Goal: Find specific page/section: Find specific page/section

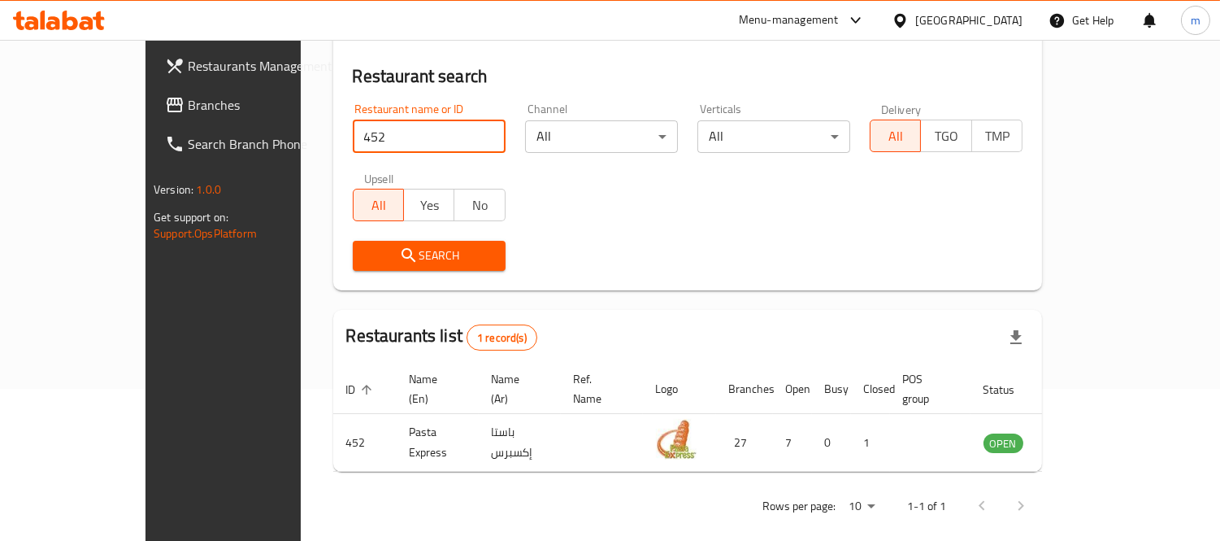
click at [994, 30] on div "[GEOGRAPHIC_DATA]" at bounding box center [957, 20] width 157 height 39
click at [990, 18] on div "[GEOGRAPHIC_DATA]" at bounding box center [968, 20] width 107 height 18
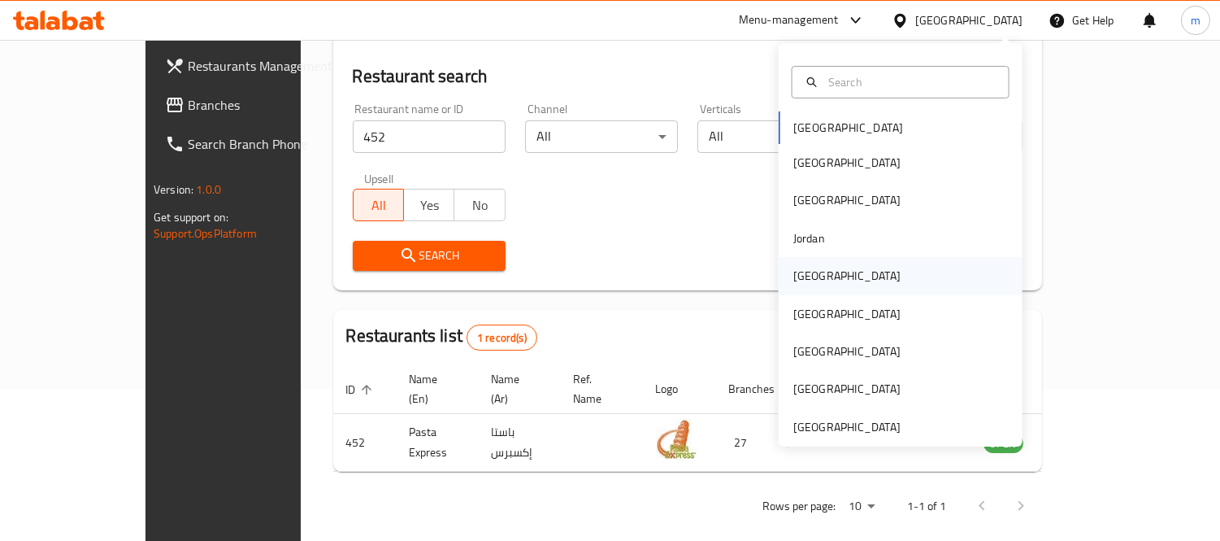
click at [803, 272] on div "[GEOGRAPHIC_DATA]" at bounding box center [846, 276] width 107 height 18
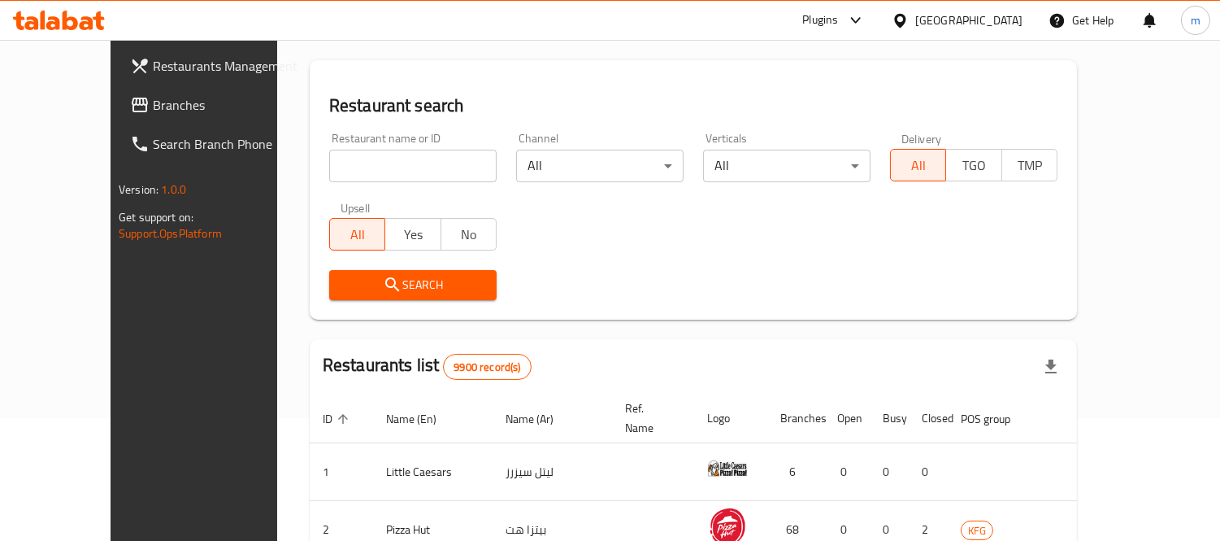
scroll to position [152, 0]
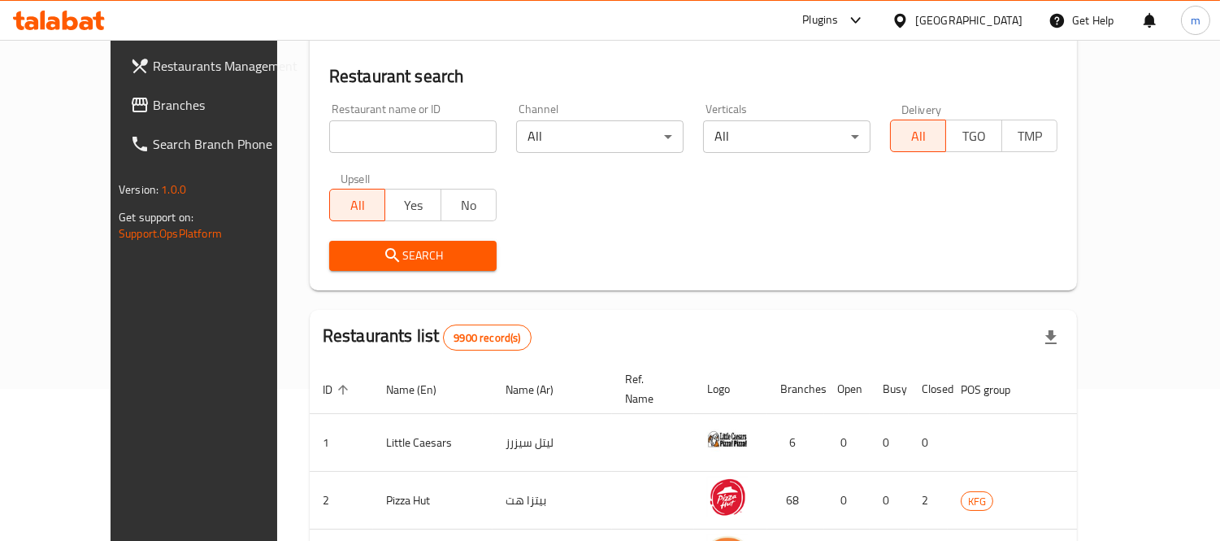
click at [153, 98] on span "Branches" at bounding box center [227, 105] width 149 height 20
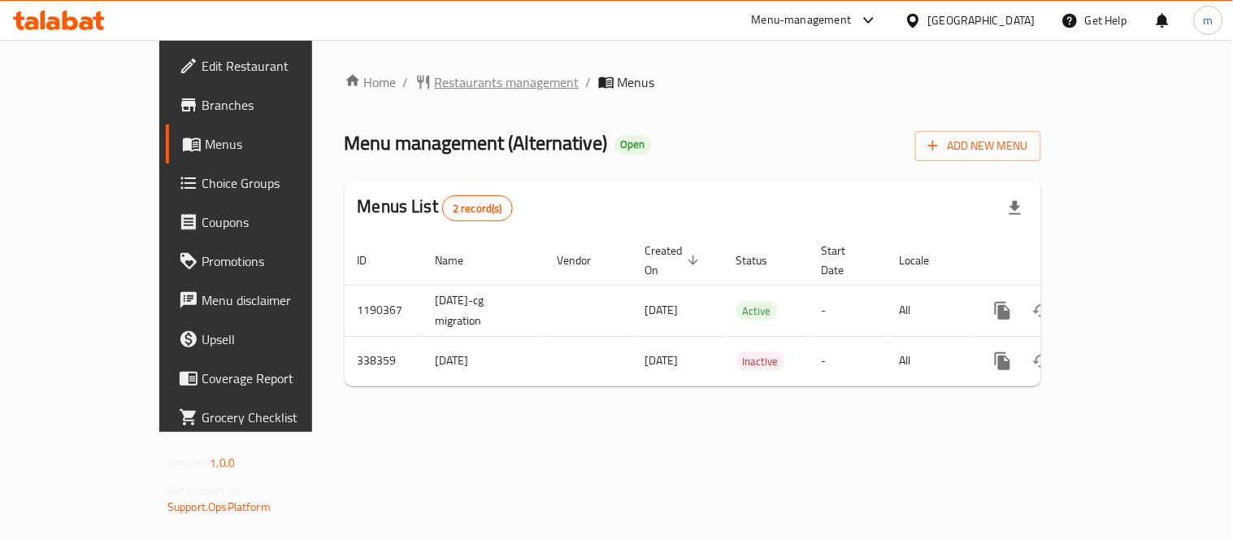
click at [435, 76] on span "Restaurants management" at bounding box center [507, 82] width 145 height 20
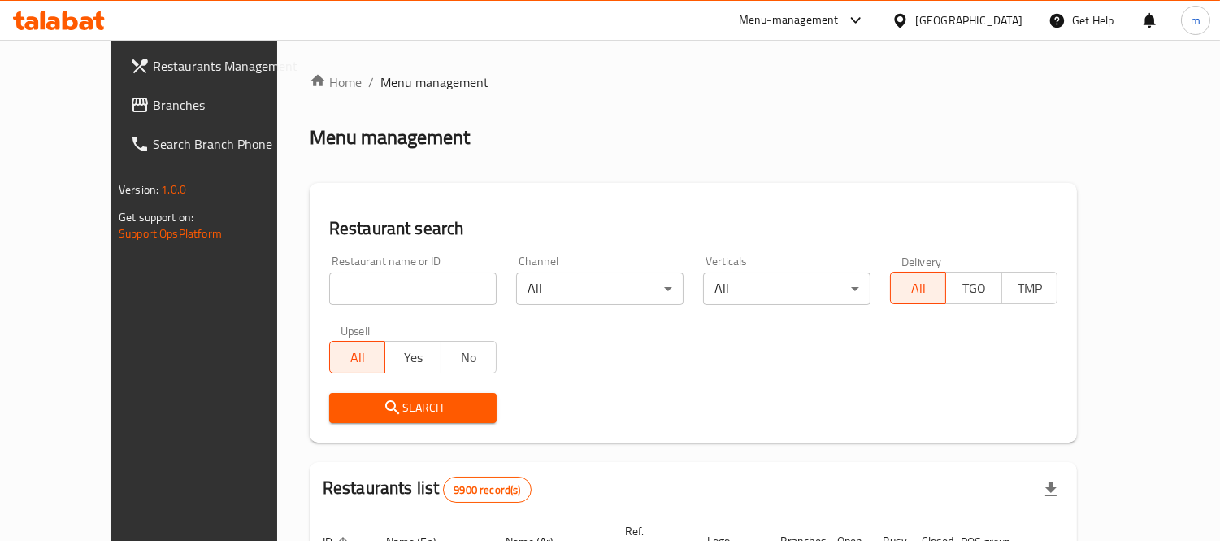
click at [389, 276] on input "search" at bounding box center [412, 288] width 167 height 33
paste input "630141"
type input "630141"
click button "Search" at bounding box center [412, 408] width 167 height 30
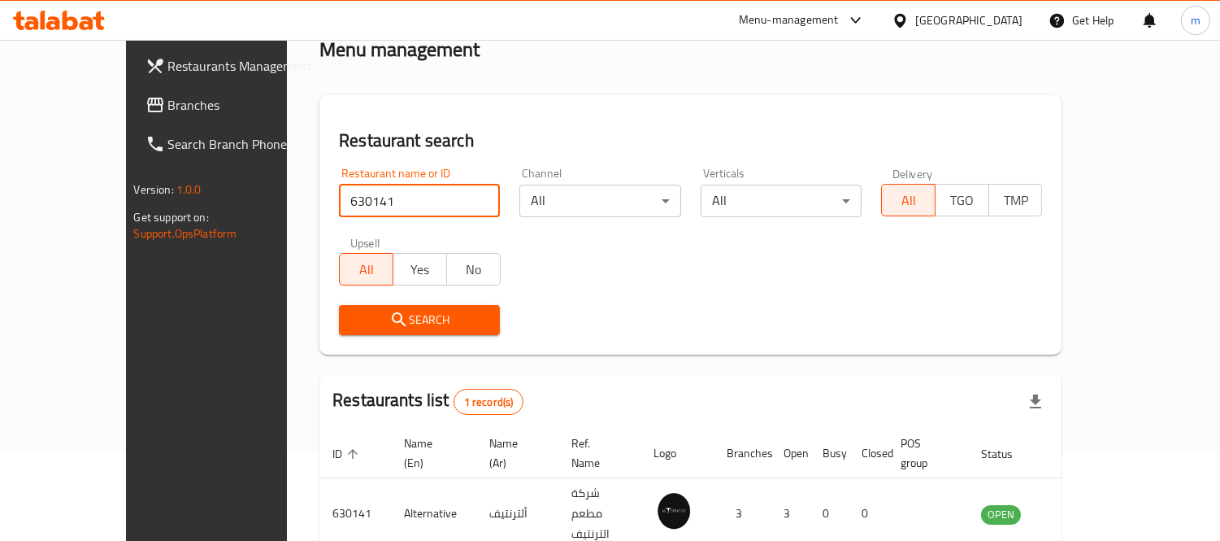
scroll to position [152, 0]
